Goal: Information Seeking & Learning: Learn about a topic

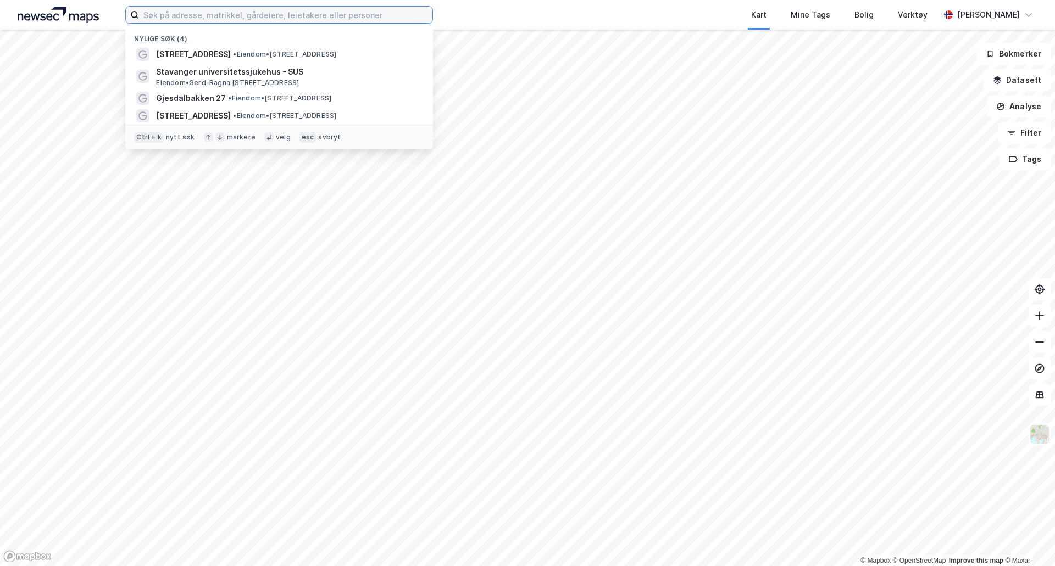
click at [186, 12] on input at bounding box center [285, 15] width 293 height 16
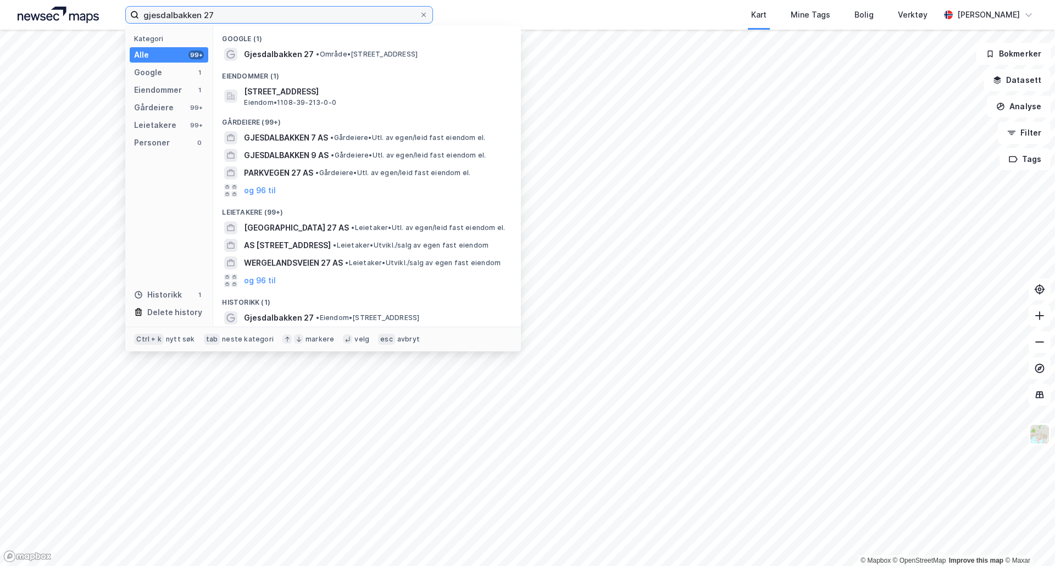
type input "gjesdalbakken 27"
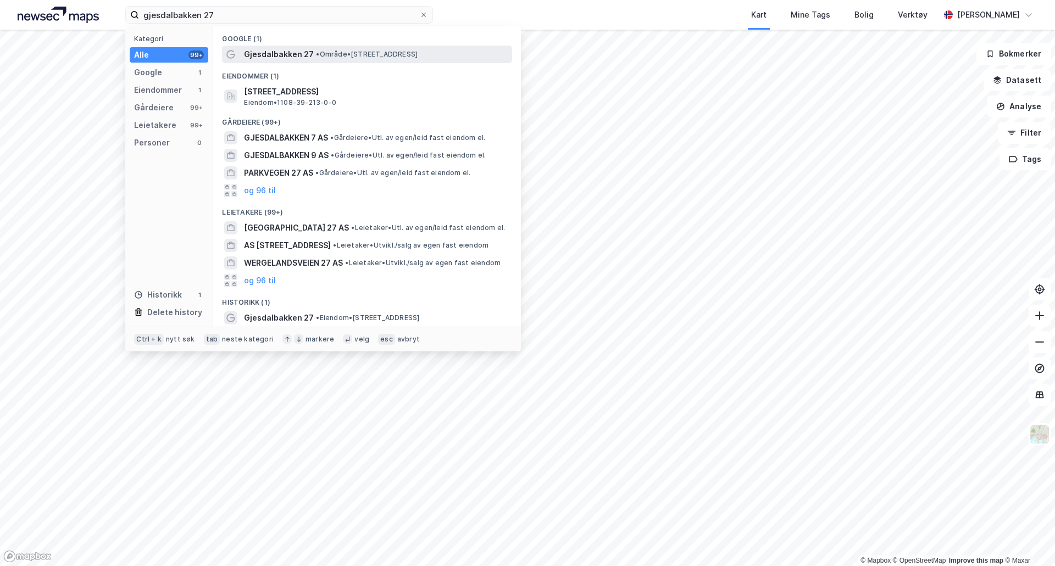
click at [270, 51] on span "Gjesdalbakken 27" at bounding box center [279, 54] width 70 height 13
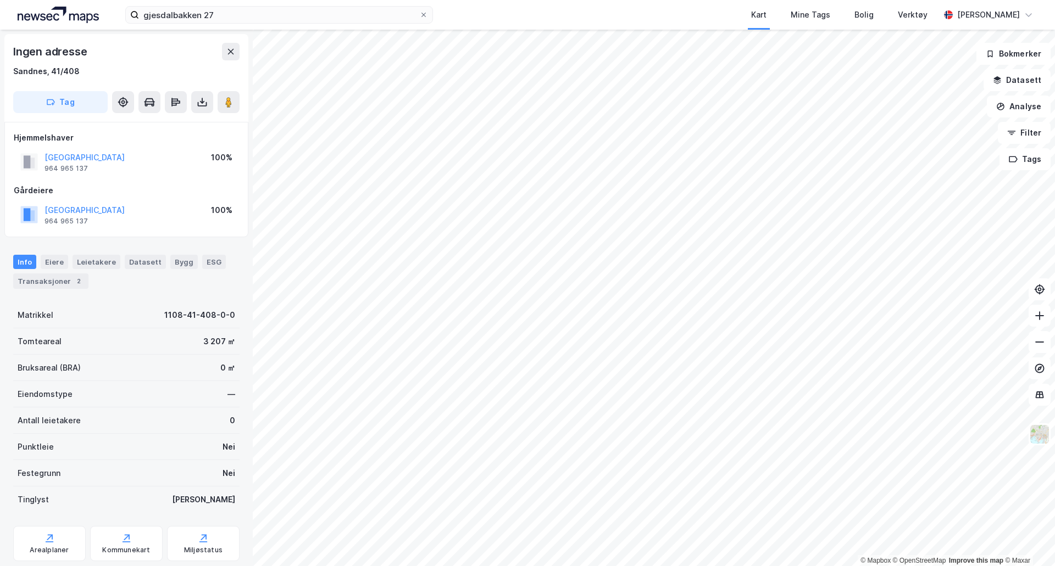
click at [194, 52] on div "Ingen adresse" at bounding box center [126, 52] width 226 height 18
click at [123, 63] on div "Ingen adresse Sandnes, 41/408" at bounding box center [126, 60] width 226 height 35
